Goal: Information Seeking & Learning: Find specific fact

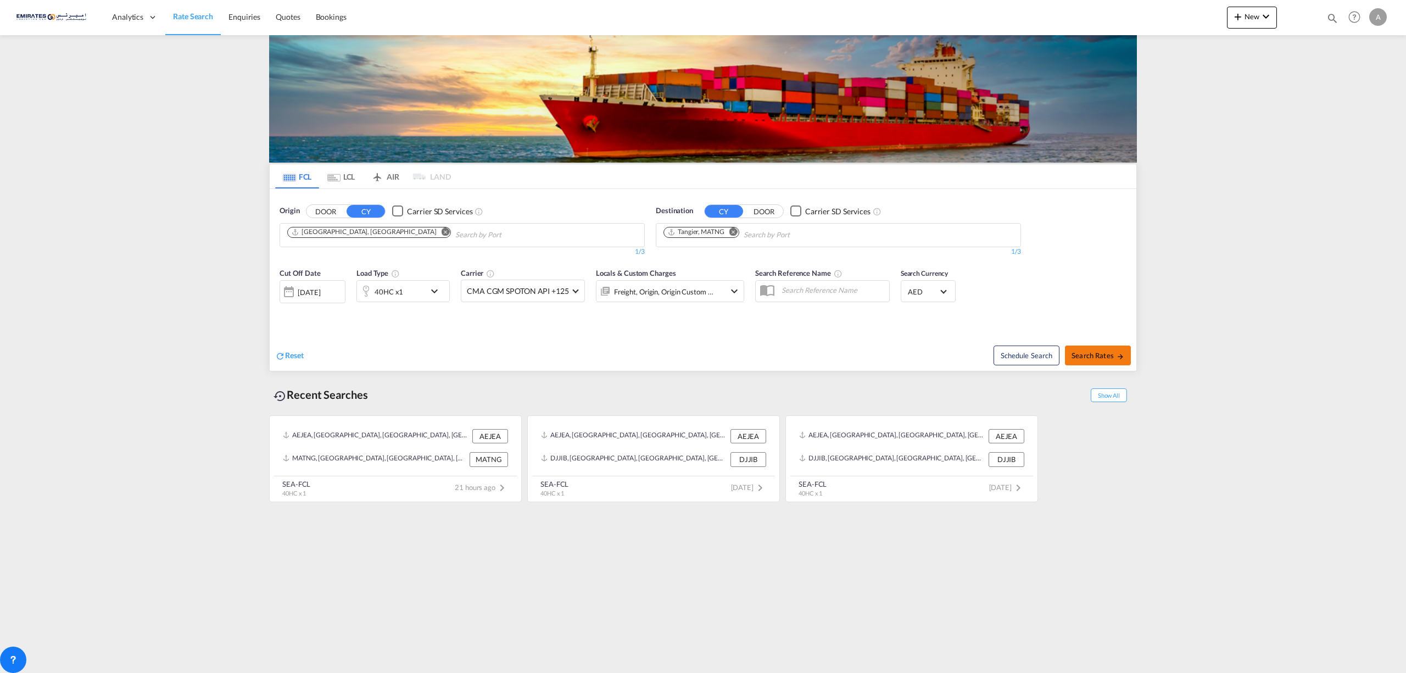
click at [1101, 357] on span "Search Rates" at bounding box center [1098, 355] width 53 height 9
type input "AEJEA to MATNG / [DATE]"
click at [1117, 353] on md-icon "icon-arrow-right" at bounding box center [1121, 357] width 8 height 8
type input "AEJEA to MATNG / [DATE]"
